Goal: Find specific page/section: Find specific page/section

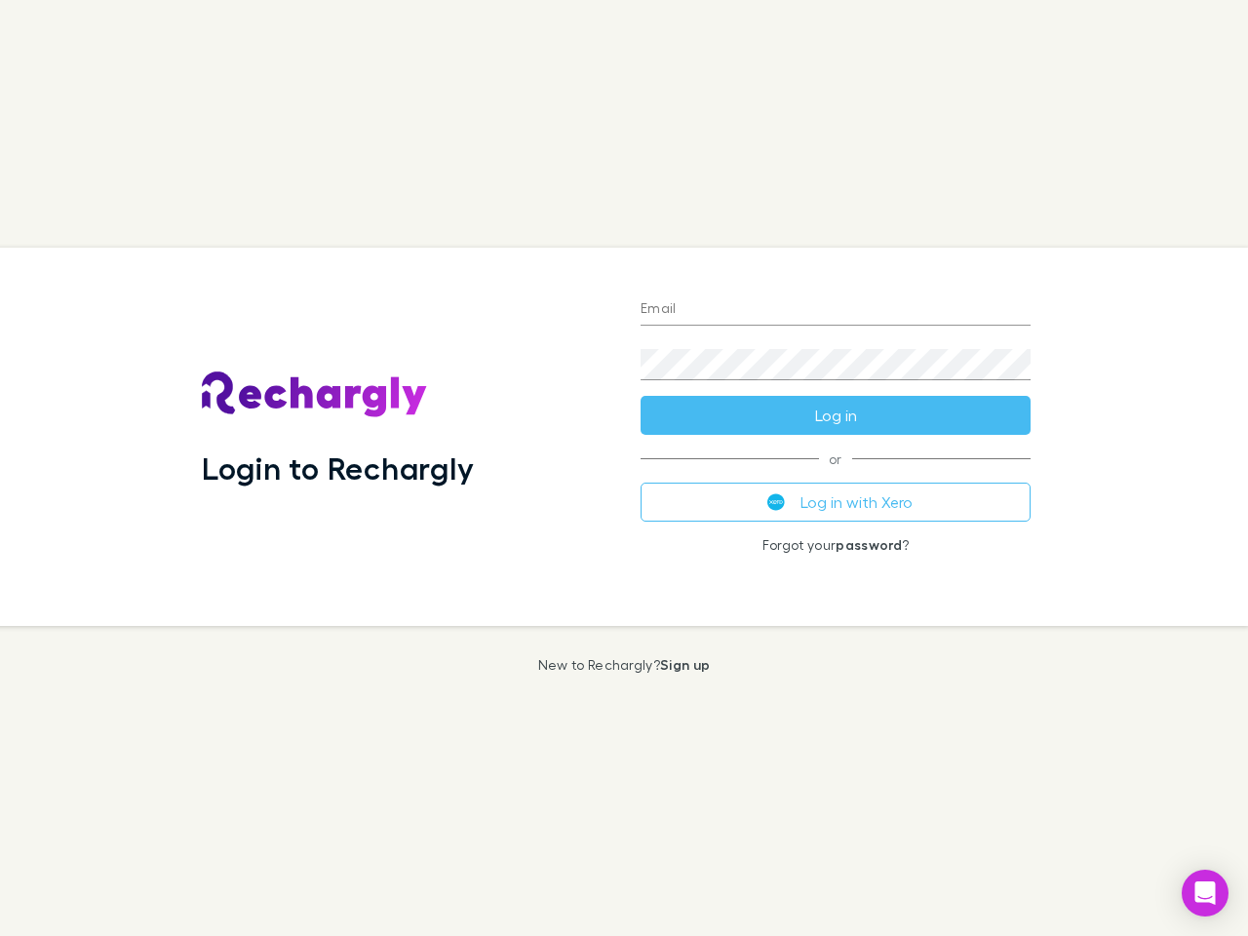
click at [624, 468] on div "Login to Rechargly" at bounding box center [405, 437] width 439 height 378
click at [836, 310] on input "Email" at bounding box center [836, 310] width 390 height 31
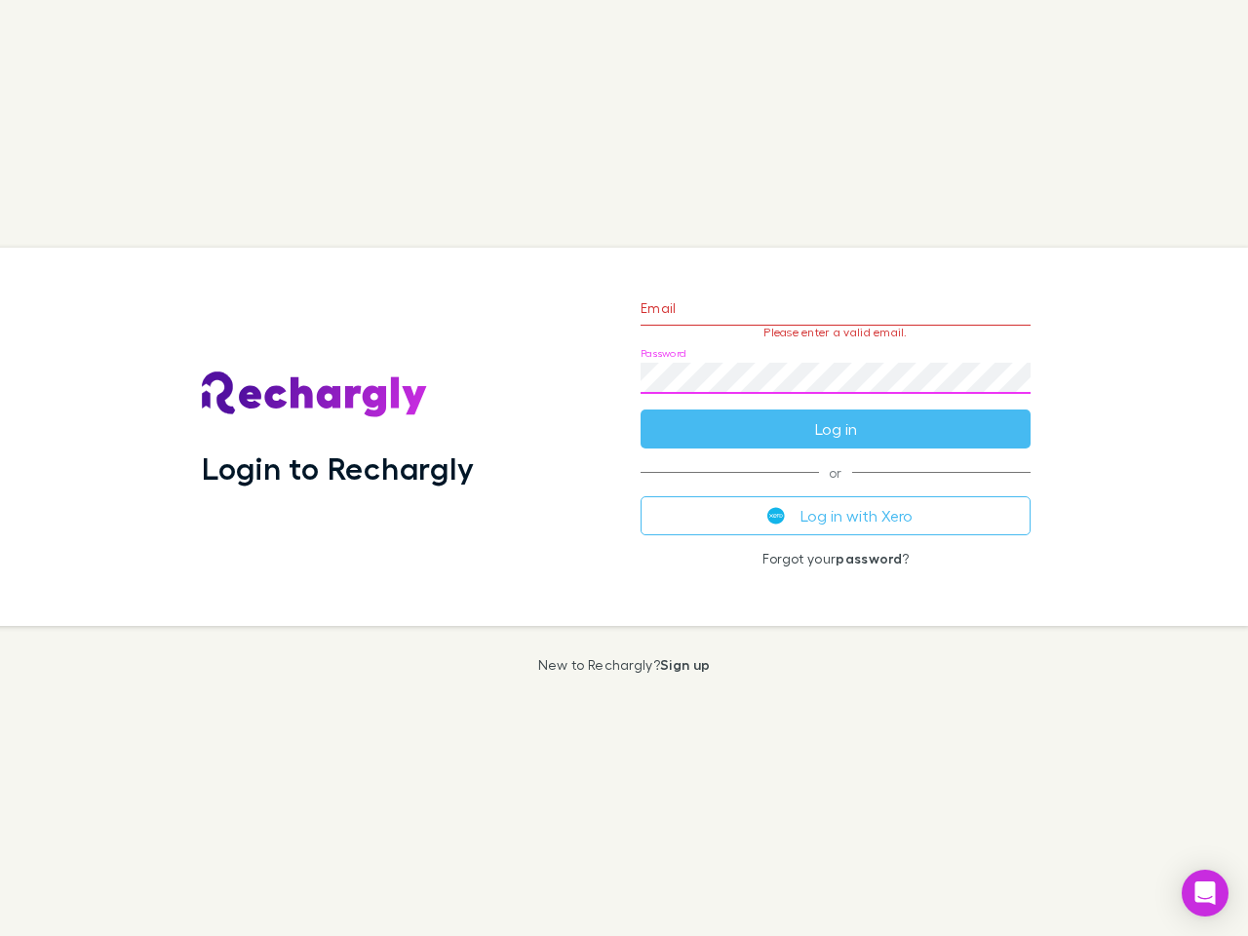
click at [836, 415] on form "Email Please enter a valid email. Password Log in" at bounding box center [836, 364] width 390 height 170
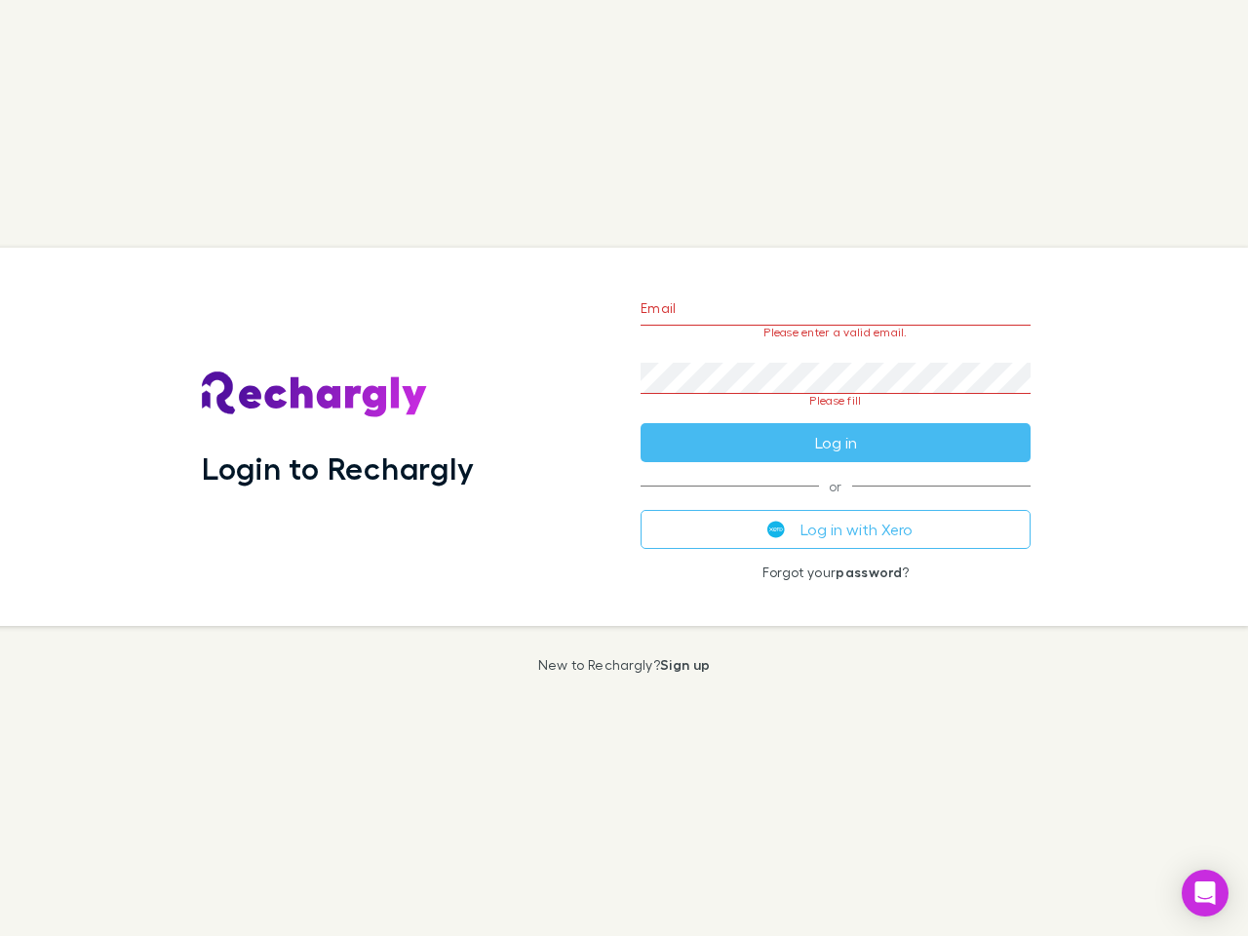
click at [836, 502] on div "Email Please enter a valid email. Password Please fill Log in or Log in with Xe…" at bounding box center [835, 437] width 421 height 378
click at [1206, 893] on icon "Open Intercom Messenger" at bounding box center [1206, 893] width 20 height 23
